Goal: Task Accomplishment & Management: Manage account settings

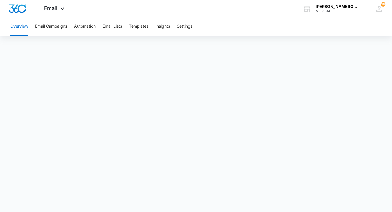
click at [57, 9] on span "Email" at bounding box center [51, 8] width 14 height 6
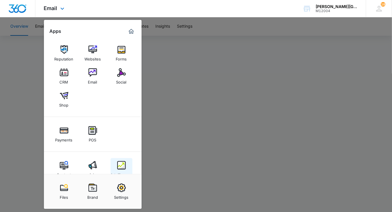
click at [121, 161] on img at bounding box center [121, 165] width 9 height 9
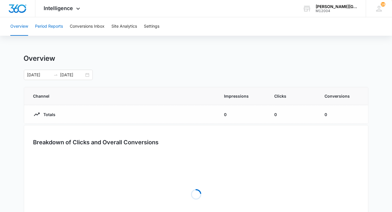
click at [58, 30] on button "Period Reports" at bounding box center [49, 26] width 28 height 18
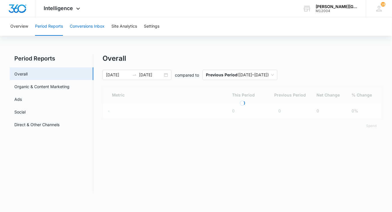
click at [82, 26] on button "Conversions Inbox" at bounding box center [87, 26] width 35 height 18
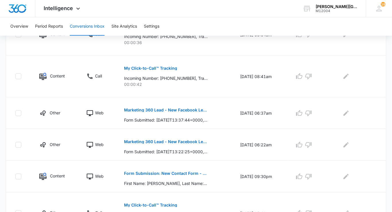
scroll to position [232, 0]
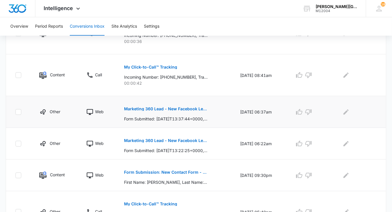
click at [190, 107] on p "Marketing 360 Lead - New Facebook Lead - Tennis course [GEOGRAPHIC_DATA] [PERSO…" at bounding box center [166, 109] width 84 height 4
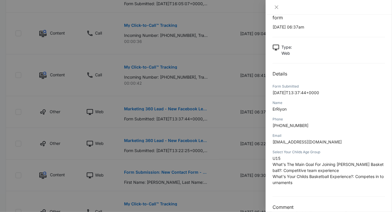
scroll to position [27, 0]
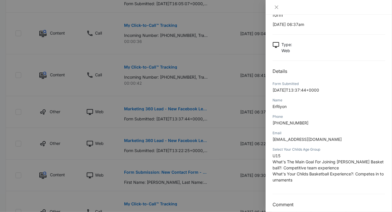
click at [222, 144] on div at bounding box center [196, 106] width 392 height 212
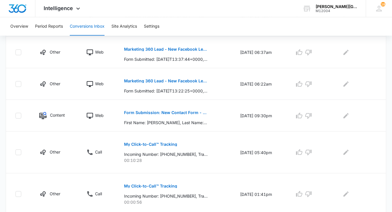
scroll to position [302, 0]
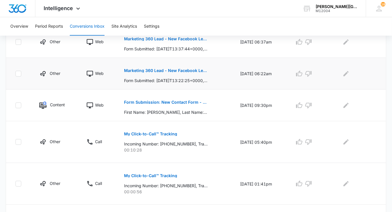
click at [189, 68] on p "Marketing 360 Lead - New Facebook Lead - Tennis course [GEOGRAPHIC_DATA] [PERSO…" at bounding box center [166, 70] width 84 height 4
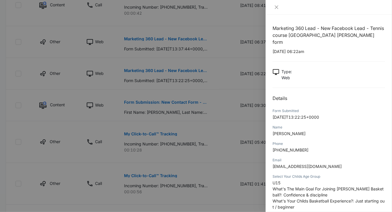
scroll to position [27, 0]
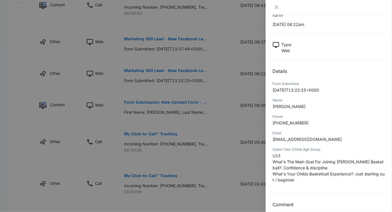
click at [195, 145] on div at bounding box center [196, 106] width 392 height 212
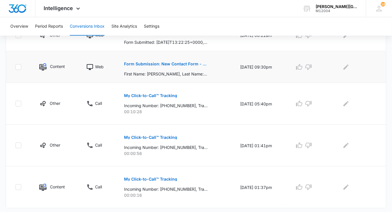
scroll to position [343, 0]
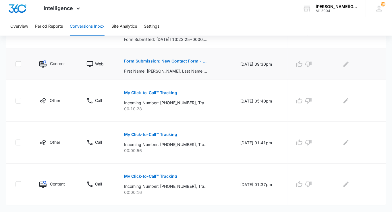
click at [180, 61] on p "Form Submission: New Contact Form - [PERSON_NAME] Tennis" at bounding box center [166, 61] width 84 height 4
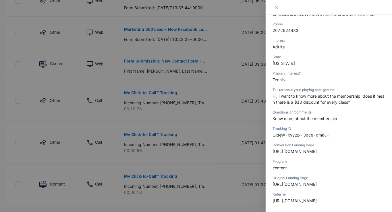
scroll to position [156, 0]
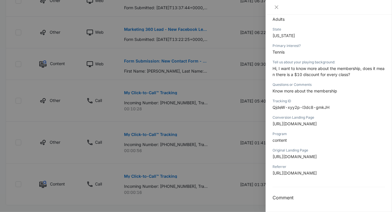
click at [194, 152] on div at bounding box center [196, 106] width 392 height 212
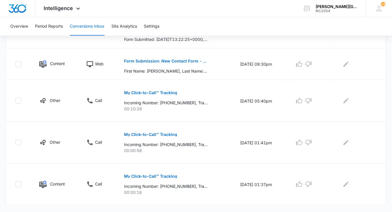
scroll to position [352, 0]
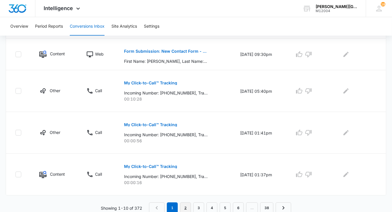
click at [185, 205] on link "2" at bounding box center [185, 207] width 11 height 11
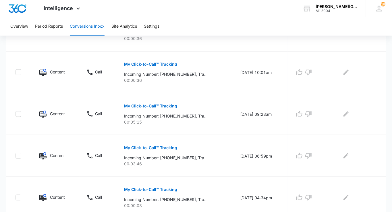
scroll to position [403, 0]
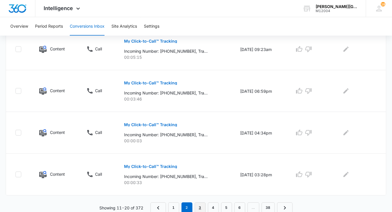
click at [202, 205] on link "3" at bounding box center [200, 207] width 11 height 11
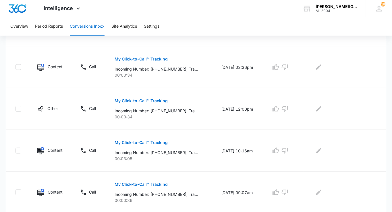
scroll to position [373, 0]
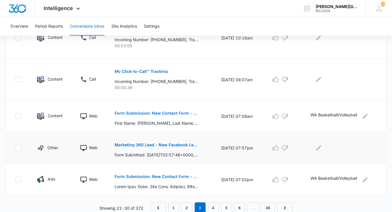
click at [166, 144] on p "Marketing 360 Lead - New Facebook Lead - Tennis course [GEOGRAPHIC_DATA] [PERSO…" at bounding box center [157, 145] width 84 height 4
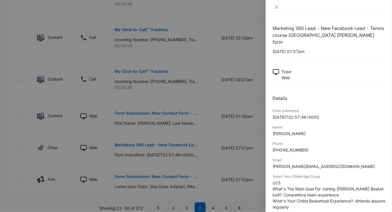
scroll to position [27, 0]
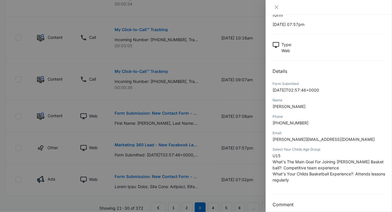
click at [178, 128] on div at bounding box center [196, 106] width 392 height 212
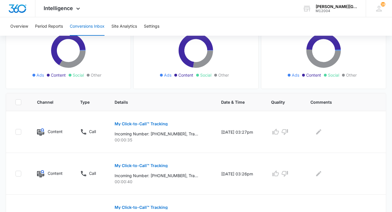
scroll to position [0, 0]
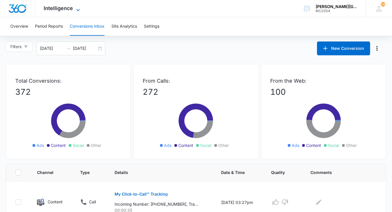
click at [60, 9] on span "Intelligence" at bounding box center [58, 8] width 29 height 6
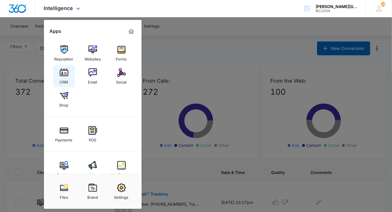
click at [66, 72] on img at bounding box center [64, 72] width 9 height 9
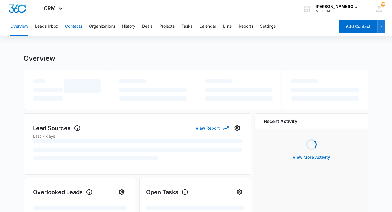
click at [65, 30] on button "Contacts" at bounding box center [73, 26] width 17 height 18
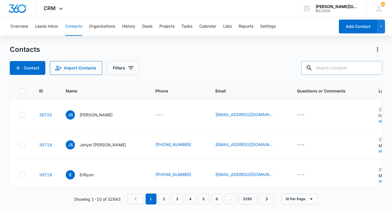
click at [340, 71] on input "text" at bounding box center [342, 68] width 81 height 14
paste input "[EMAIL_ADDRESS][DOMAIN_NAME]"
type input "[EMAIL_ADDRESS][DOMAIN_NAME]"
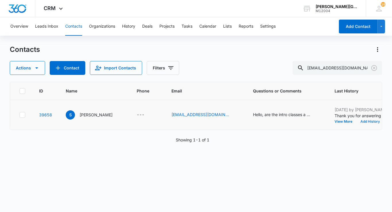
click at [357, 121] on button "Add History" at bounding box center [371, 121] width 28 height 3
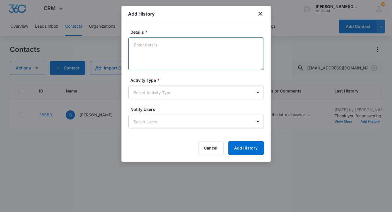
click at [192, 56] on textarea "Details *" at bounding box center [196, 53] width 136 height 33
click at [141, 43] on textarea "They liked the lesson, but" at bounding box center [196, 53] width 136 height 33
click at [214, 45] on textarea "She liked the lesson, but" at bounding box center [196, 53] width 136 height 33
type textarea "She liked the lesson, but"
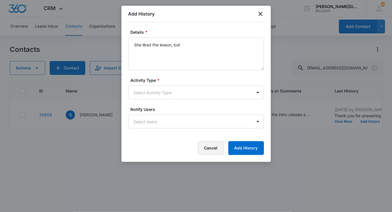
click at [211, 147] on button "Cancel" at bounding box center [211, 148] width 26 height 14
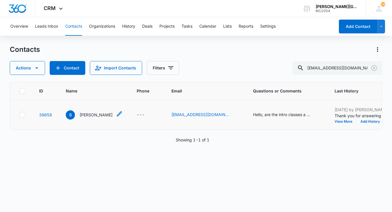
click at [116, 116] on icon "Name - Susan - Select to Edit Field" at bounding box center [119, 113] width 7 height 7
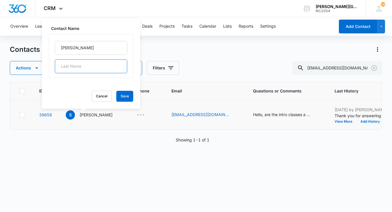
click at [85, 71] on input "text" at bounding box center [91, 66] width 72 height 14
paste input "[PERSON_NAME]"
type input "[PERSON_NAME]"
click at [116, 93] on button "Save" at bounding box center [124, 96] width 17 height 11
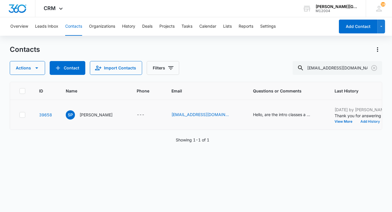
click at [357, 122] on button "Add History" at bounding box center [371, 121] width 28 height 3
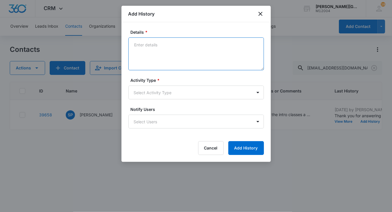
click at [192, 66] on textarea "Details *" at bounding box center [196, 53] width 136 height 33
paste textarea "drive from [GEOGRAPHIC_DATA] so I have to weigh the drive time against class ti…"
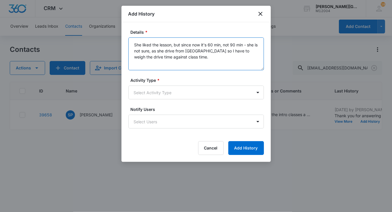
click at [177, 51] on textarea "She liked the lesson, but since now it's 60 min, not 90 min - she is not sure, …" at bounding box center [196, 53] width 136 height 33
click at [222, 51] on textarea "She liked the lesson, but since now it's 60 min, not 90 min - she is not sure, …" at bounding box center [196, 53] width 136 height 33
click at [229, 50] on textarea "She liked the lesson, but since now it's 60 min, not 90 min - she is not sure, …" at bounding box center [196, 53] width 136 height 33
click at [198, 57] on textarea "She liked the lesson, but since now it's 60 min, not 90 min - she is not sure, …" at bounding box center [196, 53] width 136 height 33
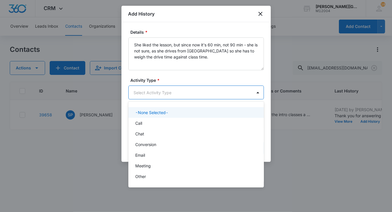
click at [188, 91] on body "CRM Apps Reputation Websites Forms CRM Email Social Shop Payments POS Content A…" at bounding box center [196, 106] width 392 height 212
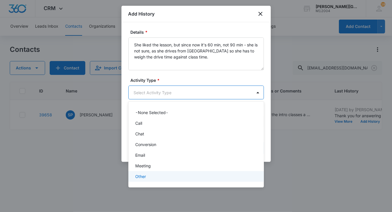
click at [162, 175] on div "Other" at bounding box center [195, 176] width 121 height 6
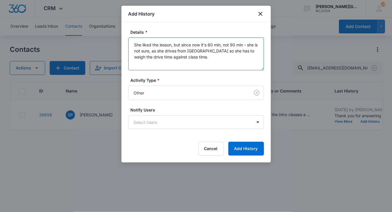
click at [201, 58] on textarea "She liked the lesson, but since now it's 60 min, not 90 min - she is not sure, …" at bounding box center [196, 53] width 136 height 33
click at [181, 52] on textarea "She liked the lesson, but since now it's 60 min, not 90 min - she is not sure, …" at bounding box center [196, 53] width 136 height 33
paste textarea "it's now 60 min instead of 90 min, she is not sure because she drives from [GEO…"
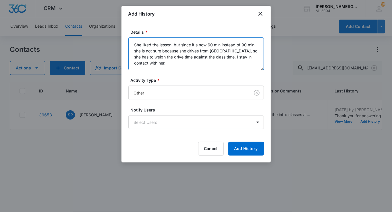
drag, startPoint x: 235, startPoint y: 59, endPoint x: 222, endPoint y: 59, distance: 13.5
click at [222, 59] on textarea "She liked the lesson, but since it's now 60 min instead of 90 min, she is not s…" at bounding box center [196, 53] width 136 height 33
type textarea "She liked the lesson, but since it's now 60 min instead of 90 min, she is not s…"
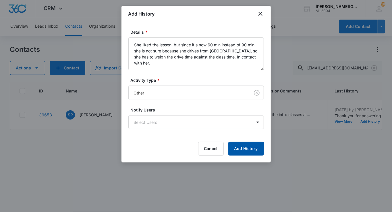
click at [247, 144] on button "Add History" at bounding box center [247, 148] width 36 height 14
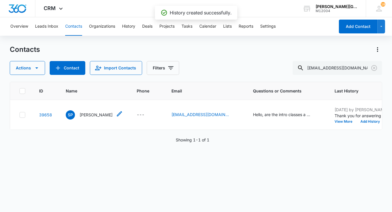
click at [87, 113] on p "[PERSON_NAME]" at bounding box center [96, 115] width 33 height 6
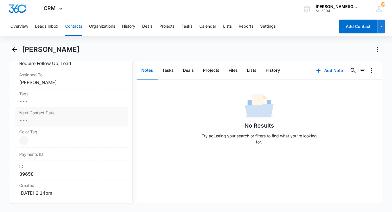
scroll to position [300, 0]
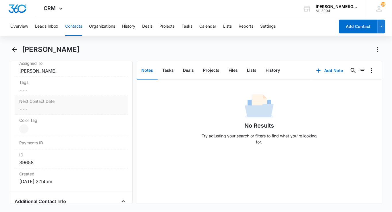
click at [64, 105] on dd "Cancel Save Changes ---" at bounding box center [71, 108] width 104 height 7
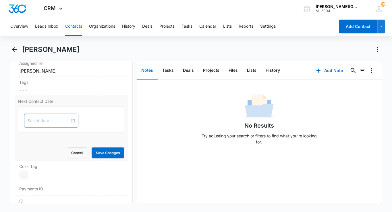
click at [45, 117] on input at bounding box center [49, 120] width 42 height 6
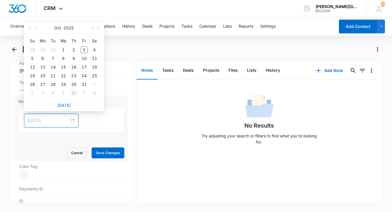
type input "[DATE]"
click at [68, 104] on link "[DATE]" at bounding box center [63, 105] width 13 height 5
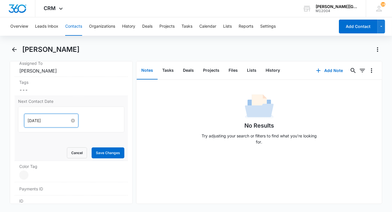
click at [46, 120] on input "[DATE]" at bounding box center [49, 120] width 42 height 6
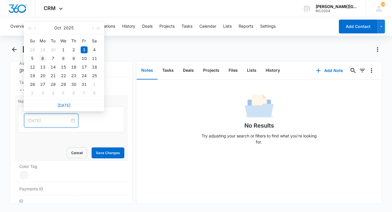
type input "[DATE]"
click at [43, 59] on div "6" at bounding box center [42, 58] width 7 height 7
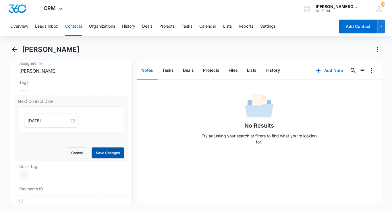
click at [108, 154] on button "Save Changes" at bounding box center [108, 152] width 33 height 11
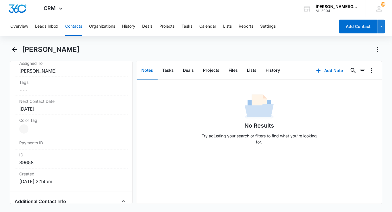
click at [73, 36] on div "Overview Leads Inbox Contacts Organizations History Deals Projects Tasks Calend…" at bounding box center [196, 113] width 392 height 193
click at [44, 103] on div "Next Contact Date Cancel Save Changes [DATE]" at bounding box center [71, 105] width 113 height 19
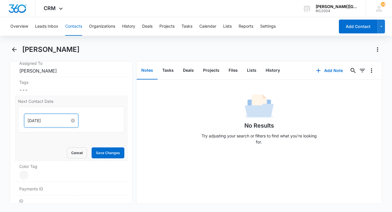
click at [41, 117] on input "[DATE]" at bounding box center [49, 120] width 42 height 6
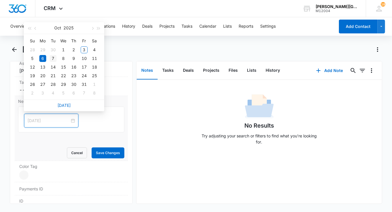
type input "[DATE]"
click at [51, 59] on div "7" at bounding box center [53, 58] width 7 height 7
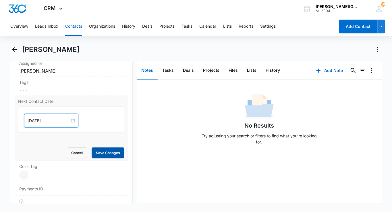
click at [111, 151] on button "Save Changes" at bounding box center [108, 152] width 33 height 11
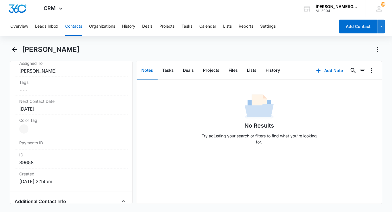
click at [73, 28] on button "Contacts" at bounding box center [73, 26] width 17 height 18
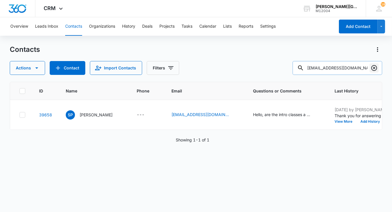
click at [374, 68] on icon "Clear" at bounding box center [374, 67] width 7 height 7
